Goal: Transaction & Acquisition: Download file/media

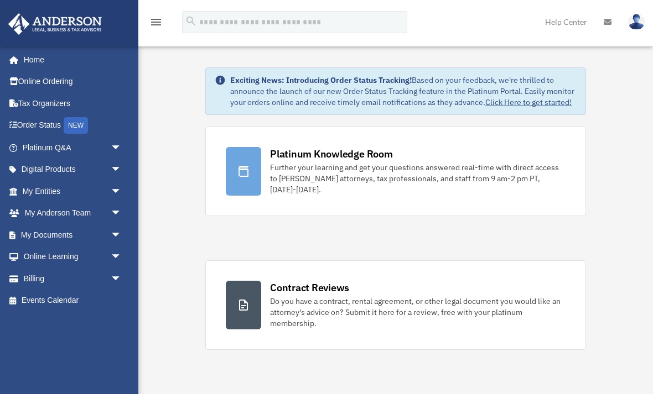
click at [85, 235] on link "My Documents arrow_drop_down" at bounding box center [73, 235] width 131 height 22
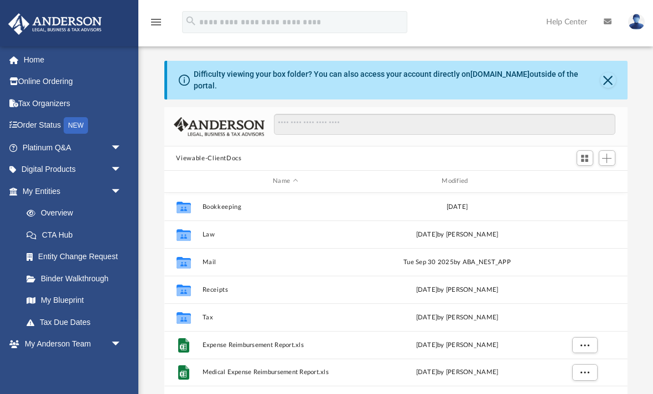
scroll to position [252, 463]
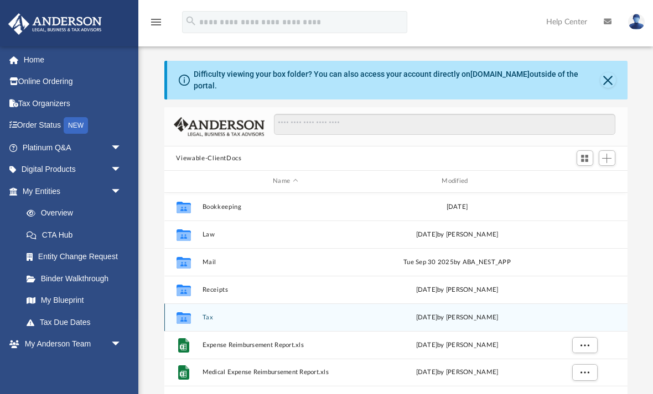
click at [218, 314] on button "Tax" at bounding box center [285, 317] width 166 height 7
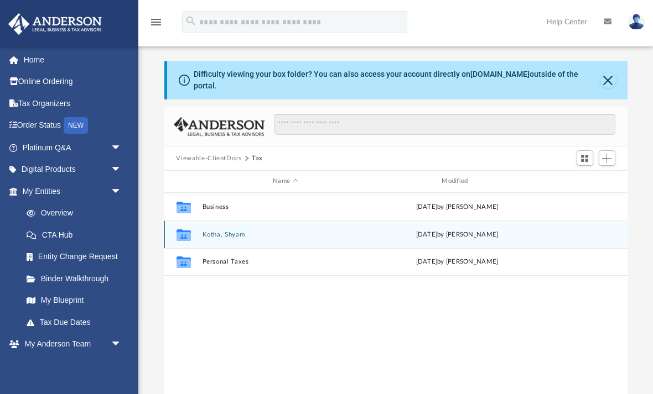
click at [368, 231] on button "Kotha, Shyam" at bounding box center [285, 234] width 166 height 7
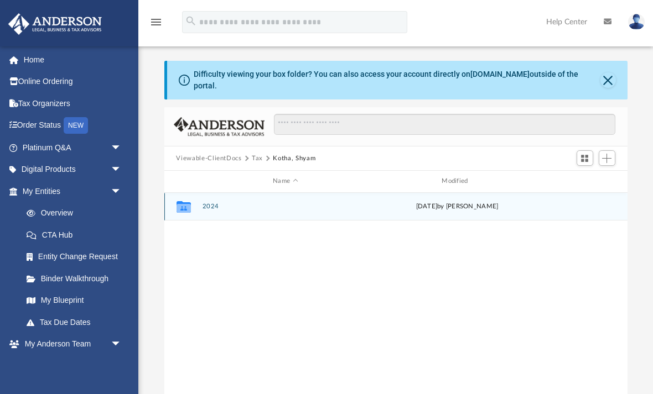
click at [441, 202] on div "[DATE] by [PERSON_NAME]" at bounding box center [456, 207] width 166 height 10
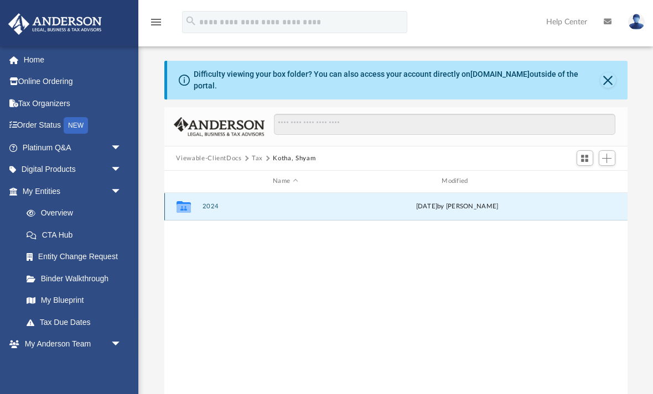
click at [460, 202] on div "[DATE] by [PERSON_NAME]" at bounding box center [456, 207] width 166 height 10
click at [208, 203] on button "2024" at bounding box center [285, 206] width 166 height 7
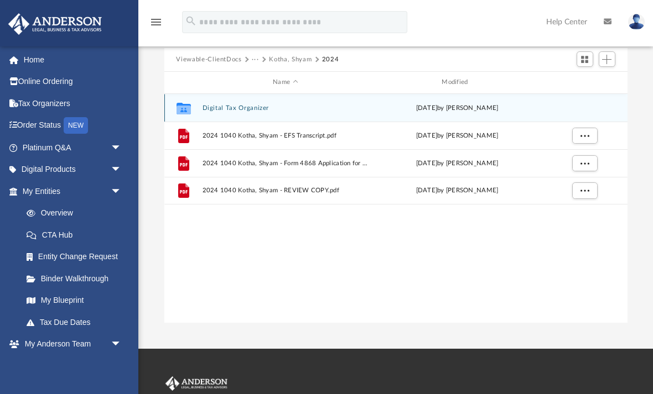
scroll to position [98, 0]
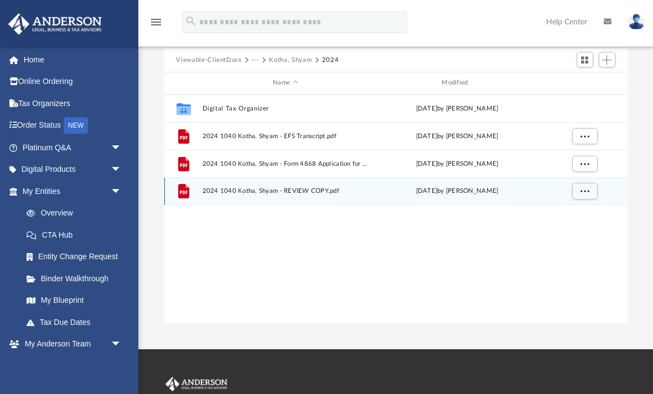
click at [325, 187] on span "2024 1040 Kotha, Shyam - REVIEW COPY.pdf" at bounding box center [285, 190] width 166 height 7
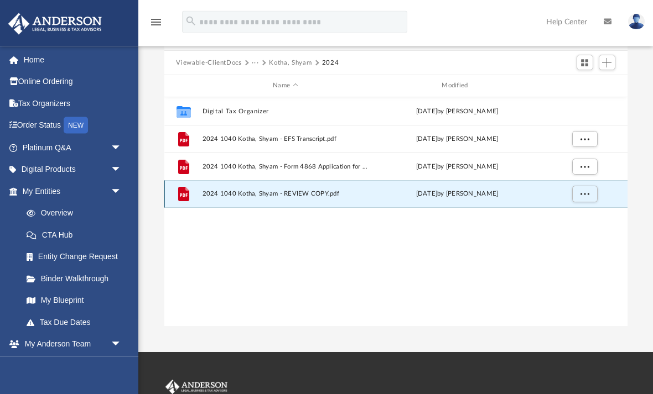
scroll to position [95, 0]
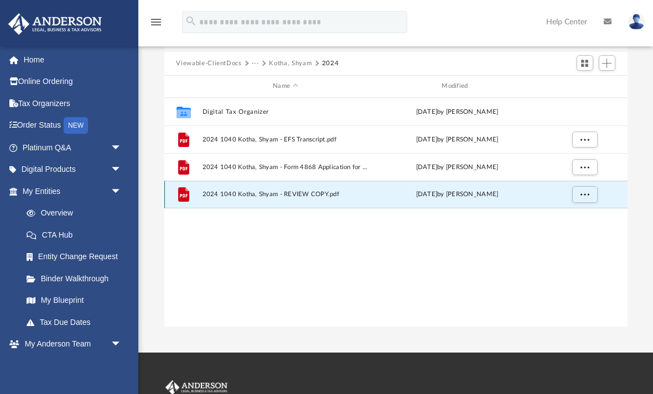
click at [585, 191] on span "More options" at bounding box center [584, 194] width 9 height 6
click at [578, 231] on li "Download" at bounding box center [574, 227] width 32 height 12
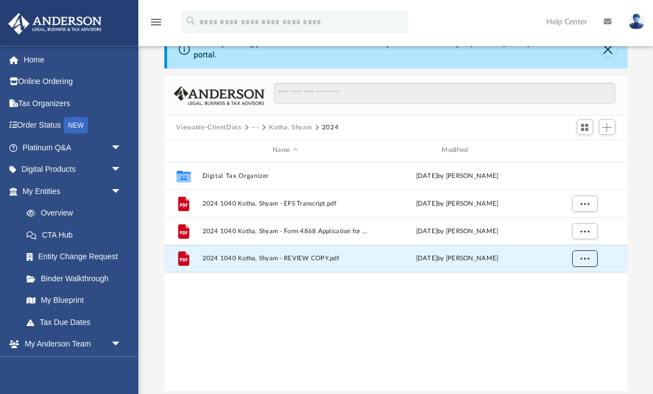
scroll to position [0, 0]
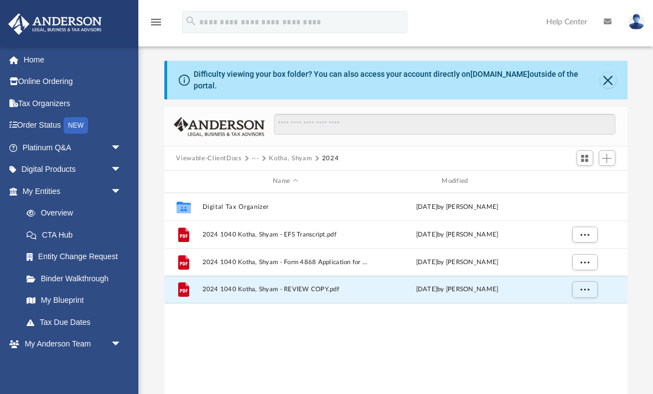
click at [296, 154] on button "Kotha, Shyam" at bounding box center [290, 159] width 43 height 10
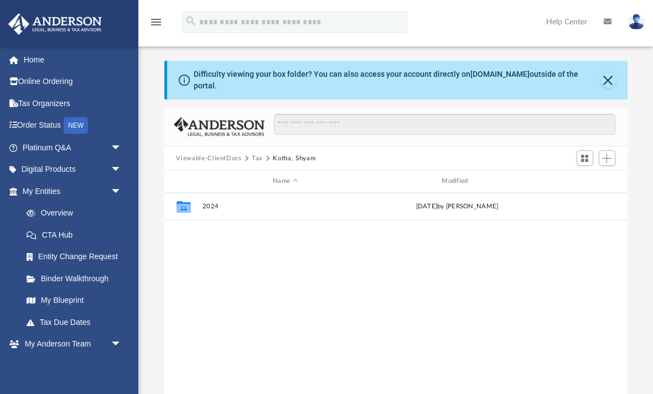
click at [260, 154] on button "Tax" at bounding box center [257, 159] width 11 height 10
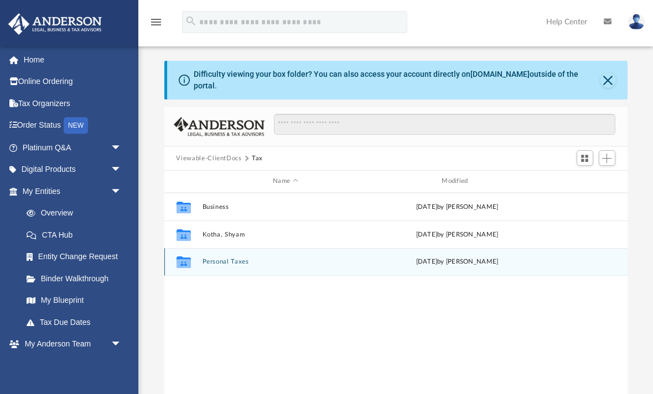
click at [260, 258] on button "Personal Taxes" at bounding box center [285, 261] width 166 height 7
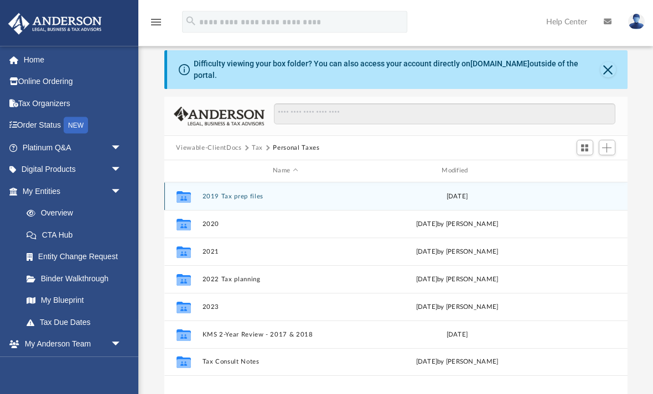
scroll to position [11, 0]
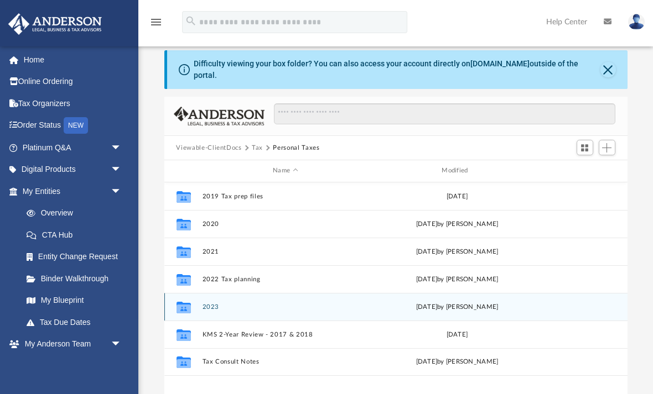
click at [277, 304] on button "2023" at bounding box center [285, 307] width 166 height 7
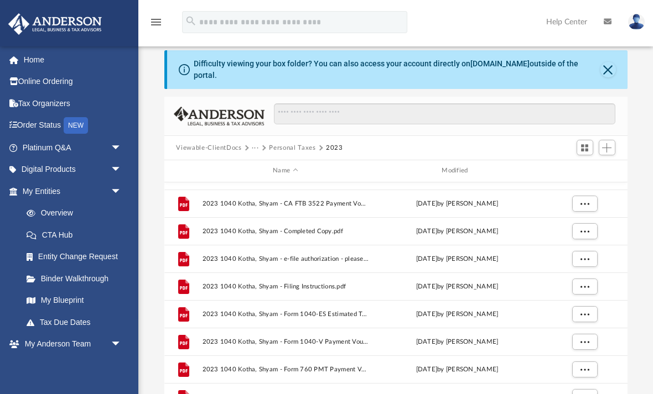
scroll to position [50, 0]
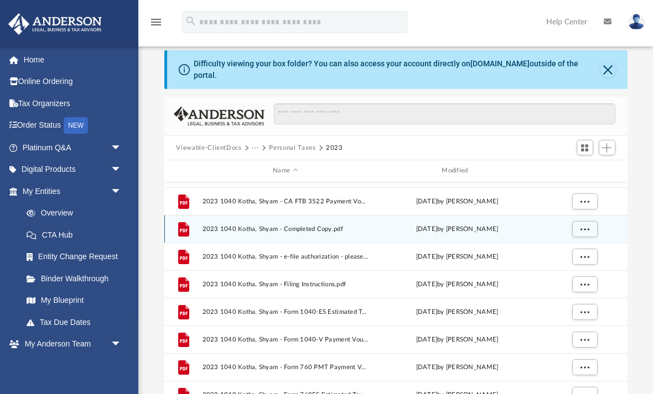
click at [579, 223] on button "More options" at bounding box center [583, 229] width 25 height 17
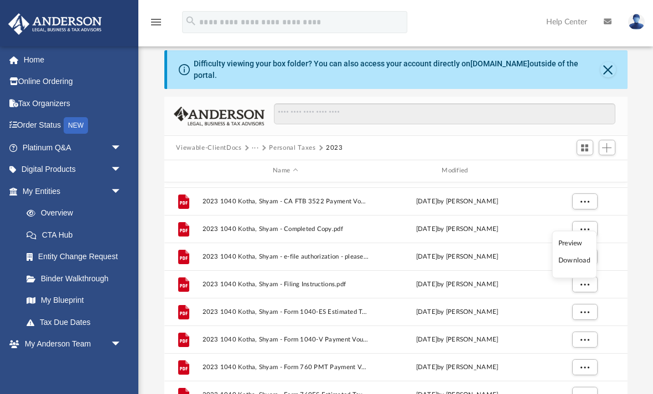
click at [590, 246] on li "Preview" at bounding box center [574, 243] width 32 height 12
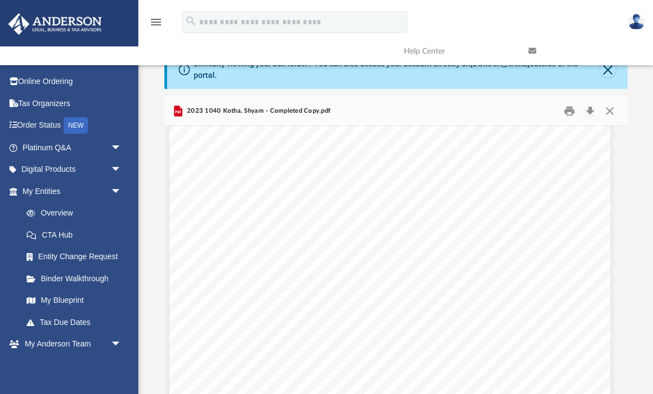
scroll to position [4214, 7]
